Goal: Task Accomplishment & Management: Complete application form

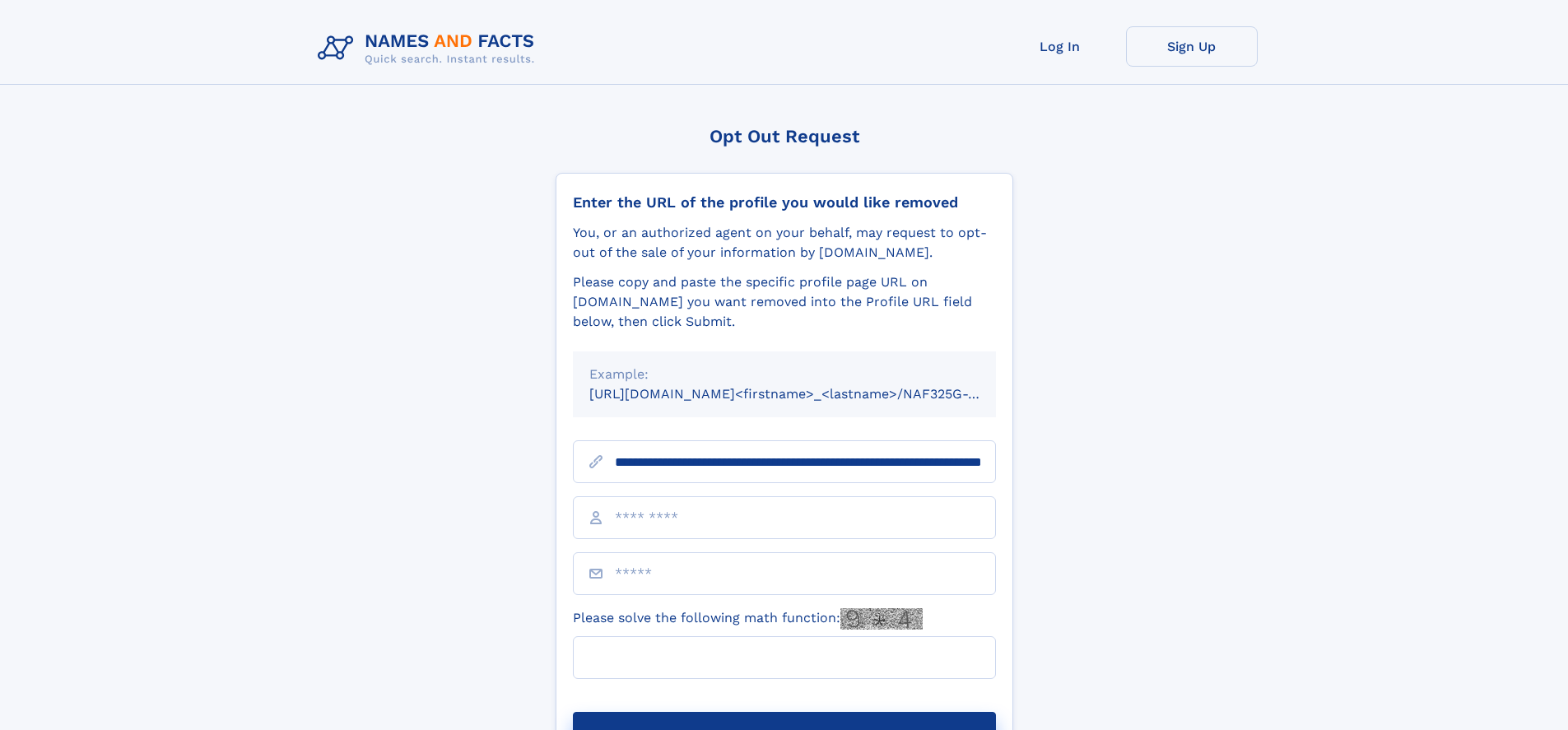
scroll to position [0, 176]
type input "**********"
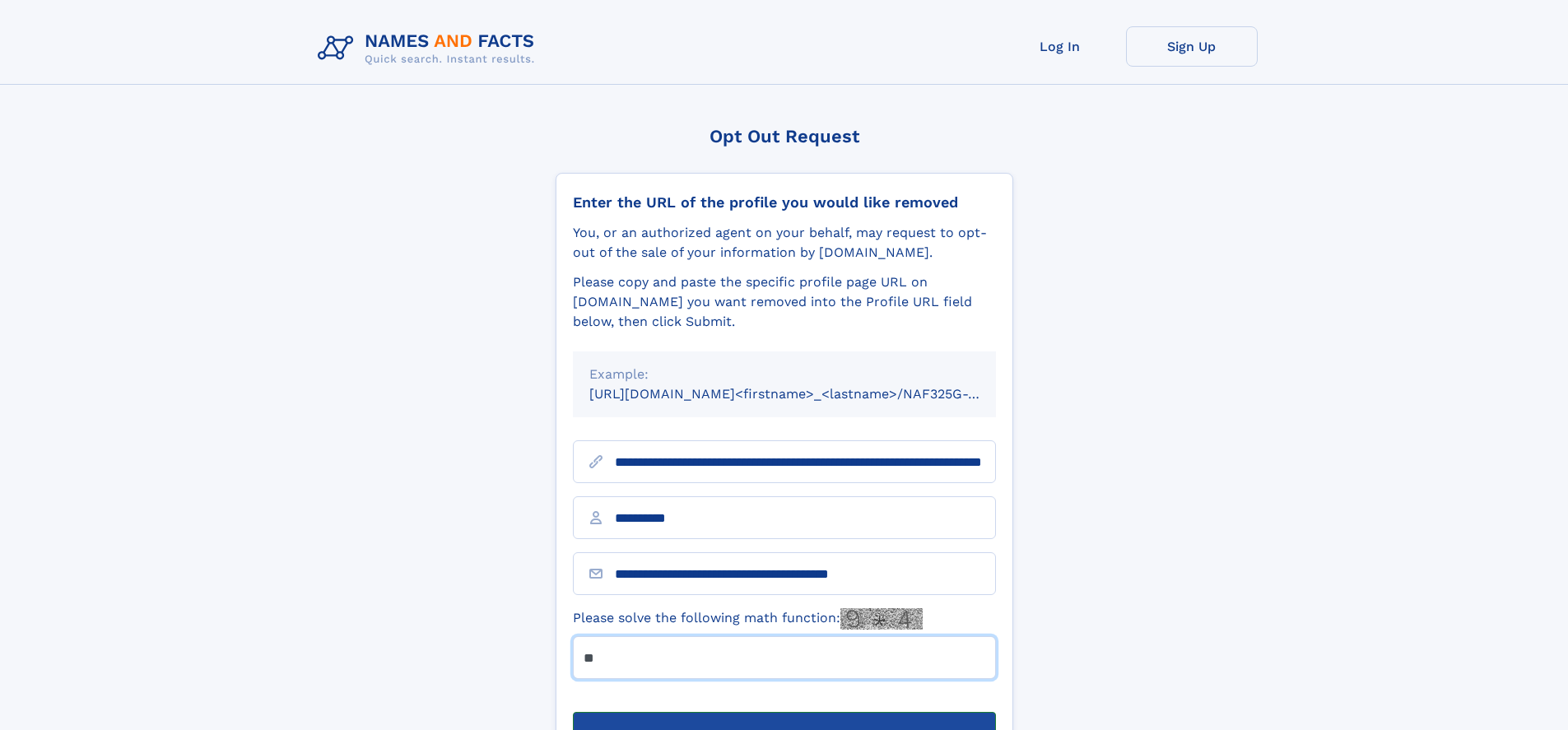
type input "**"
click at [784, 712] on button "Submit Opt Out Request" at bounding box center [784, 738] width 423 height 53
